Goal: Task Accomplishment & Management: Use online tool/utility

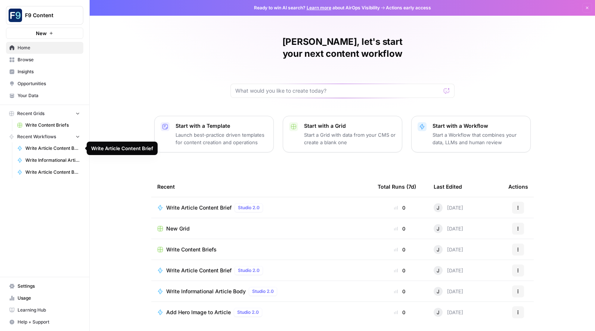
click at [62, 148] on span "Write Article Content Brief" at bounding box center [52, 148] width 55 height 7
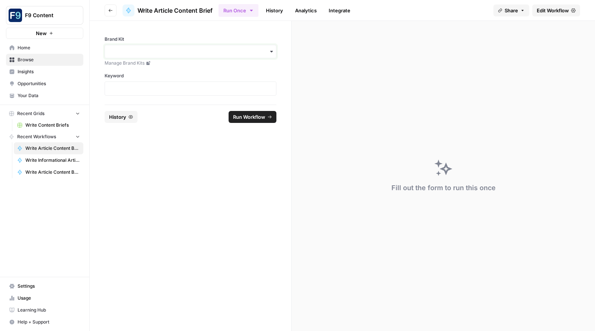
click at [154, 52] on input "Brand Kit" at bounding box center [190, 51] width 162 height 7
click at [134, 69] on div "Sommsation" at bounding box center [190, 72] width 171 height 14
click at [128, 87] on p at bounding box center [190, 88] width 162 height 7
click at [253, 119] on span "Run Workflow" at bounding box center [249, 116] width 32 height 7
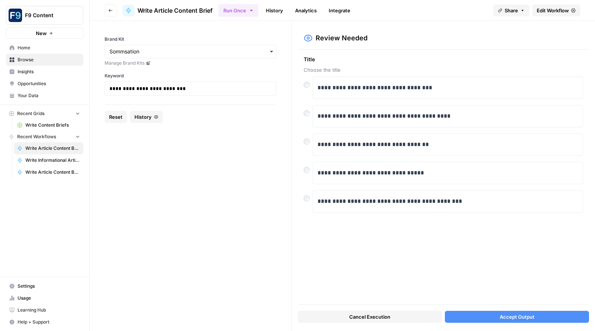
click at [490, 317] on button "Accept Output" at bounding box center [517, 317] width 144 height 12
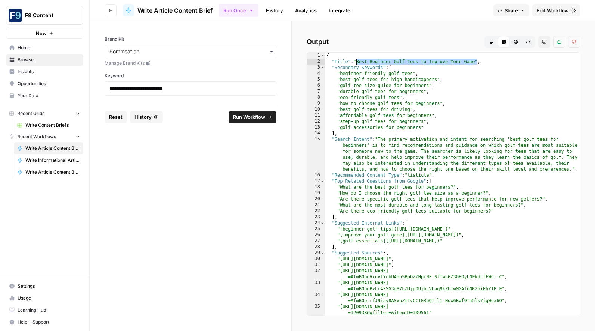
drag, startPoint x: 477, startPoint y: 61, endPoint x: 337, endPoint y: 63, distance: 140.8
click at [354, 60] on div "{ "Title" : "Best Beginner Golf Tees to Improve Your Game" , "Secondary Keyword…" at bounding box center [452, 190] width 255 height 275
click at [177, 89] on p "**********" at bounding box center [190, 88] width 162 height 7
drag, startPoint x: 177, startPoint y: 89, endPoint x: 75, endPoint y: 88, distance: 101.6
click at [75, 88] on div "**********" at bounding box center [297, 165] width 595 height 331
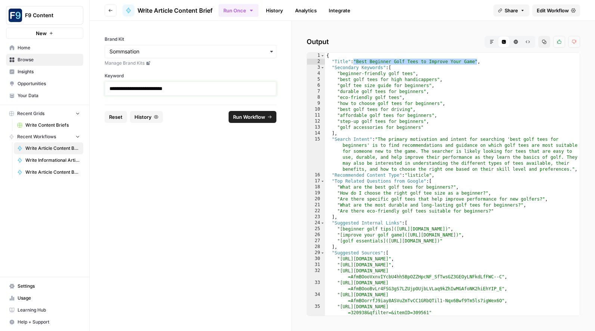
copy p "**********"
click at [454, 65] on div "{ "Title" : "Best Beginner Golf Tees to Improve Your Game" , "Secondary Keyword…" at bounding box center [452, 190] width 255 height 275
drag, startPoint x: 478, startPoint y: 62, endPoint x: 359, endPoint y: 63, distance: 118.4
click at [359, 63] on div "{ "Title" : "Best Beginner Golf Tees to Improve Your Game" , "Secondary Keyword…" at bounding box center [452, 190] width 255 height 275
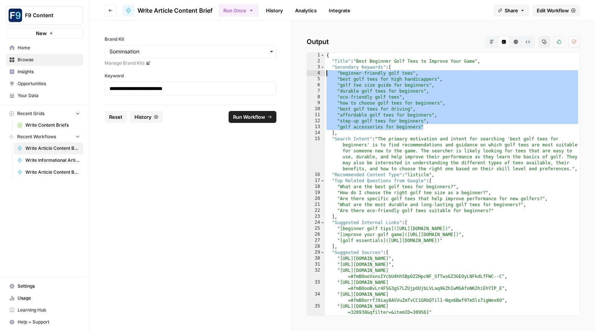
drag, startPoint x: 425, startPoint y: 127, endPoint x: 326, endPoint y: 73, distance: 113.0
click at [326, 73] on div "{ "Title" : "Best Beginner Golf Tees to Improve Your Game" , "Secondary Keyword…" at bounding box center [452, 189] width 255 height 275
type textarea "**********"
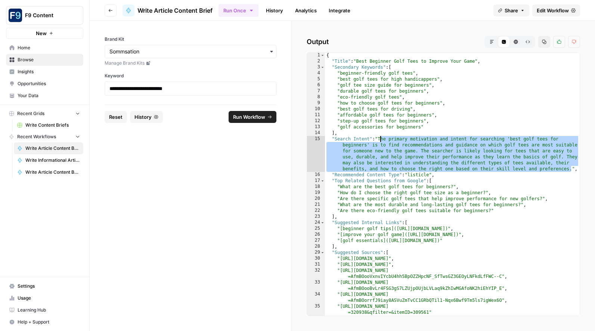
drag, startPoint x: 562, startPoint y: 167, endPoint x: 380, endPoint y: 137, distance: 184.0
click at [380, 137] on div "{ "Title" : "Best Beginner Golf Tees to Improve Your Game" , "Secondary Keyword…" at bounding box center [452, 189] width 255 height 275
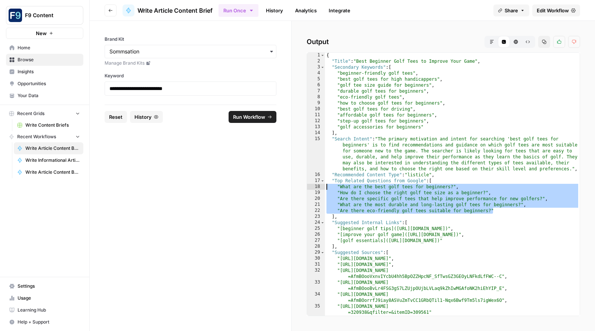
drag, startPoint x: 480, startPoint y: 208, endPoint x: 309, endPoint y: 189, distance: 172.1
click at [310, 189] on div "1 2 3 4 5 6 7 8 9 10 11 12 13 14 15 16 17 18 19 20 21 22 23 24 25 26 27 28 29 3…" at bounding box center [443, 184] width 273 height 264
type textarea "**********"
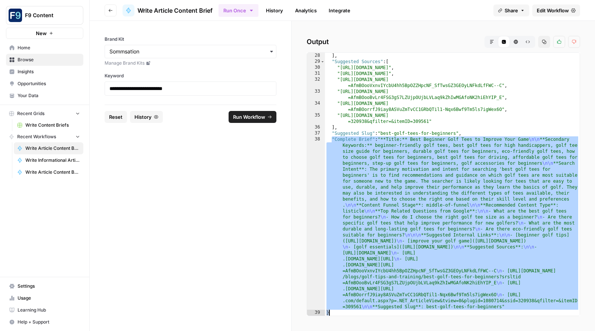
scroll to position [191, 0]
drag, startPoint x: 331, startPoint y: 139, endPoint x: 514, endPoint y: 310, distance: 250.8
click at [514, 310] on div "] , "Suggested Sources" : [ "[URL][DOMAIN_NAME]" , "[URL][DOMAIN_NAME]" , "[URL…" at bounding box center [452, 190] width 255 height 275
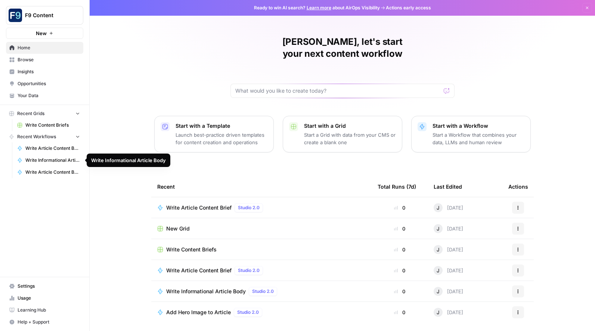
click at [43, 160] on span "Write Informational Article Body" at bounding box center [52, 160] width 55 height 7
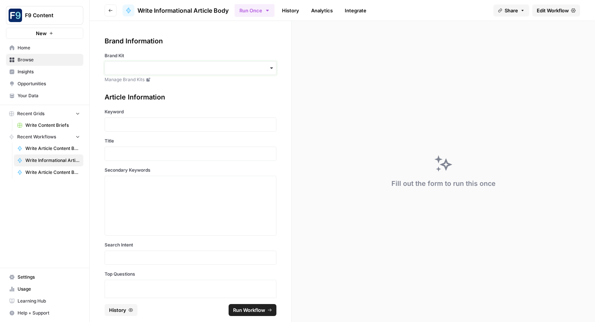
click at [125, 71] on input "Brand Kit" at bounding box center [190, 67] width 162 height 7
click at [130, 87] on div "Sommsation" at bounding box center [190, 88] width 171 height 14
click at [115, 124] on p at bounding box center [190, 124] width 162 height 7
click at [115, 154] on p at bounding box center [190, 153] width 162 height 7
click at [125, 183] on textarea "Secondary Keywords" at bounding box center [190, 205] width 162 height 53
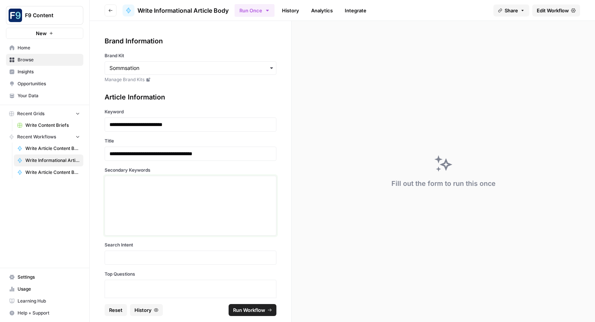
paste textarea ""beginner-friendly golf tees", "best golf tees for high handicappers", "golf te…"
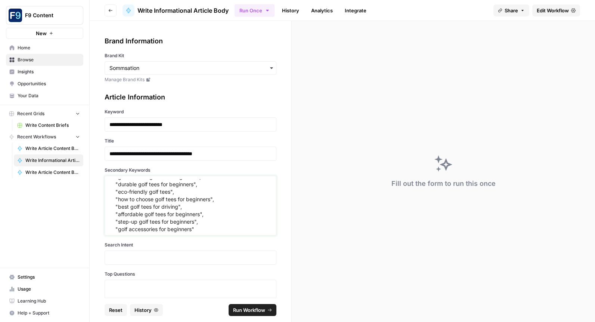
scroll to position [22, 0]
type textarea ""beginner-friendly golf tees", "best golf tees for high handicappers", "golf te…"
click at [128, 257] on p at bounding box center [190, 257] width 162 height 7
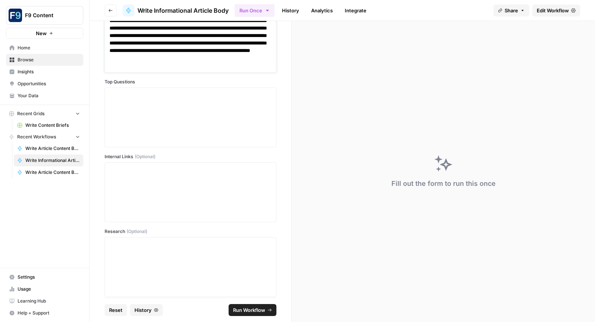
scroll to position [245, 0]
click at [122, 98] on textarea "Top Questions" at bounding box center [190, 116] width 162 height 53
paste textarea ""What are the best golf tees for beginners?", "How do I choose the right golf t…"
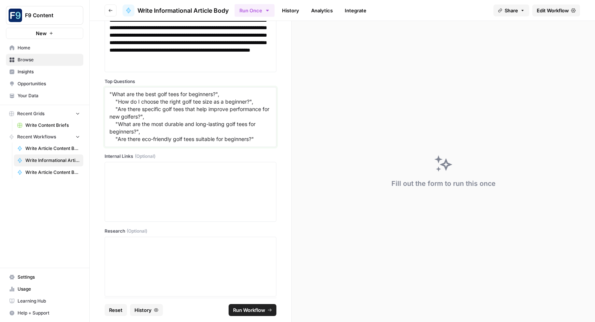
type textarea ""What are the best golf tees for beginners?", "How do I choose the right golf t…"
click at [143, 171] on textarea "Internal Links (Optional)" at bounding box center [190, 191] width 162 height 53
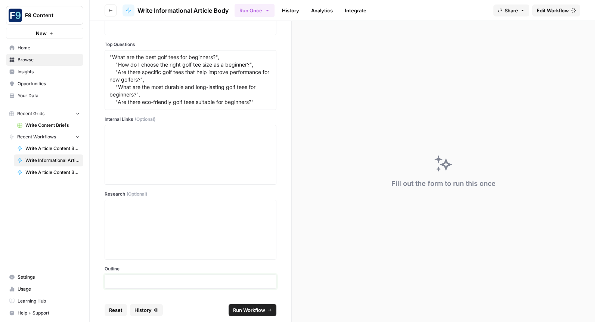
click at [149, 281] on p at bounding box center [190, 281] width 162 height 7
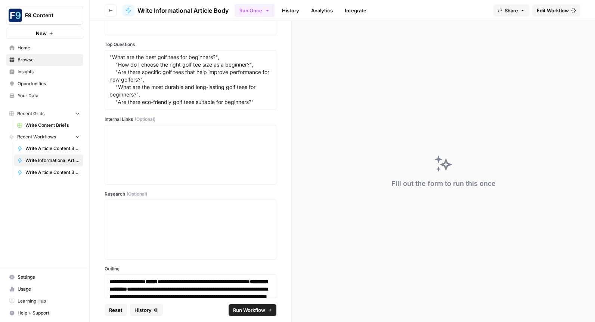
click at [257, 310] on span "Run Workflow" at bounding box center [249, 309] width 32 height 7
type textarea "null"
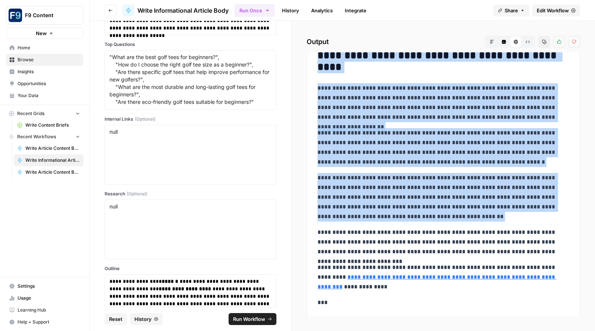
scroll to position [2211, 0]
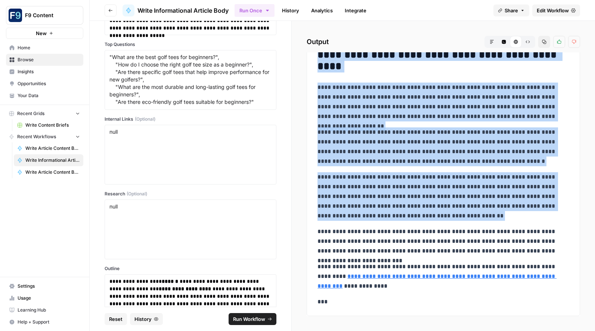
drag, startPoint x: 320, startPoint y: 84, endPoint x: 376, endPoint y: 222, distance: 148.5
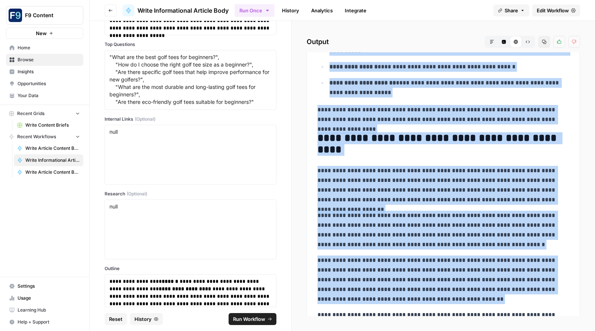
scroll to position [2126, 0]
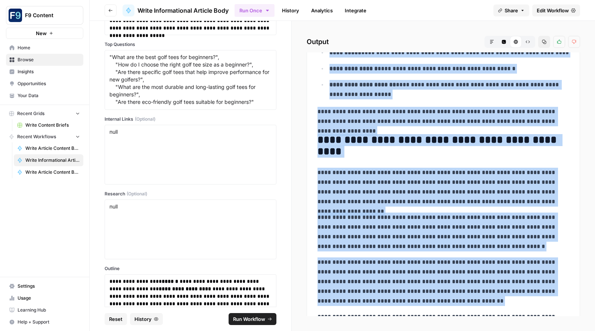
copy div "**********"
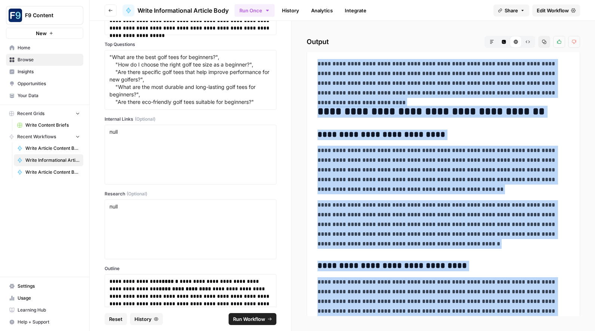
scroll to position [1315, 0]
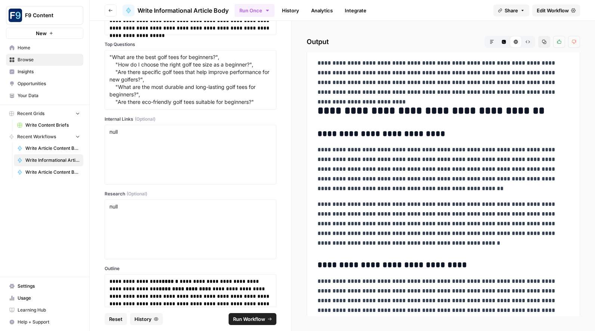
click at [408, 132] on h3 "**********" at bounding box center [443, 134] width 252 height 10
drag, startPoint x: 434, startPoint y: 134, endPoint x: 313, endPoint y: 138, distance: 120.7
copy h3 "**********"
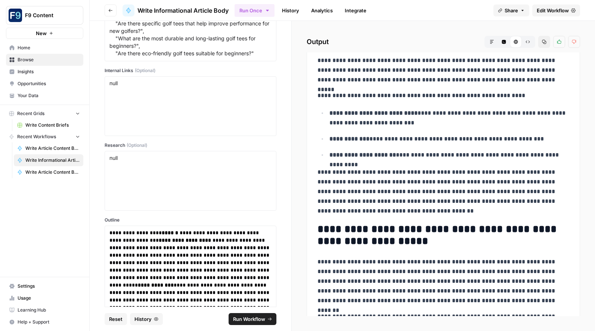
scroll to position [335, 0]
